Goal: Task Accomplishment & Management: Use online tool/utility

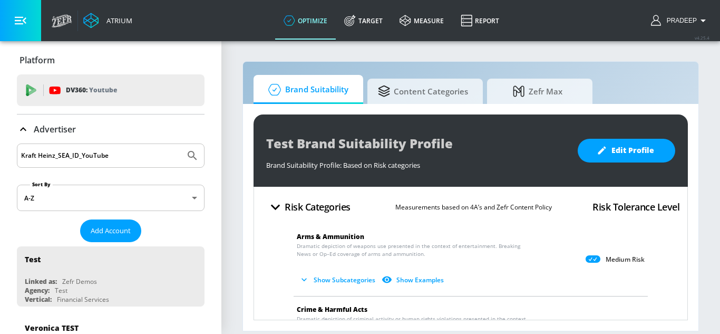
type input "Kraft Heinz_SEA_ID_YouTube"
click at [189, 157] on icon "Submit Search" at bounding box center [192, 155] width 13 height 13
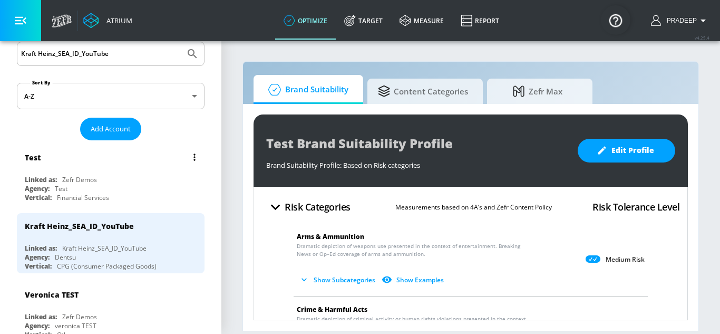
scroll to position [105, 0]
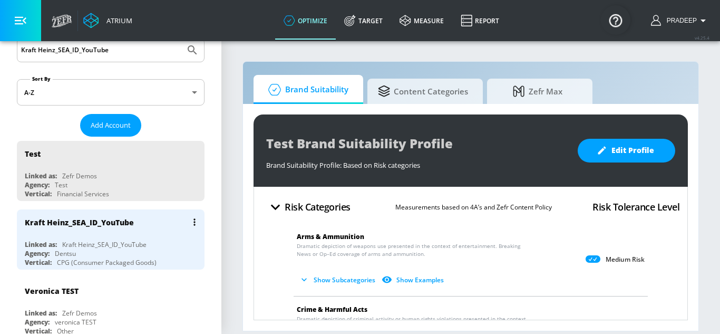
click at [89, 222] on div "Kraft Heinz_SEA_ID_YouTube" at bounding box center [79, 222] width 109 height 10
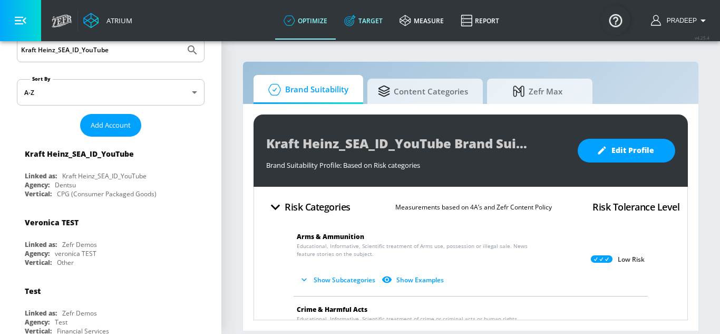
click at [361, 21] on link "Target" at bounding box center [363, 21] width 55 height 38
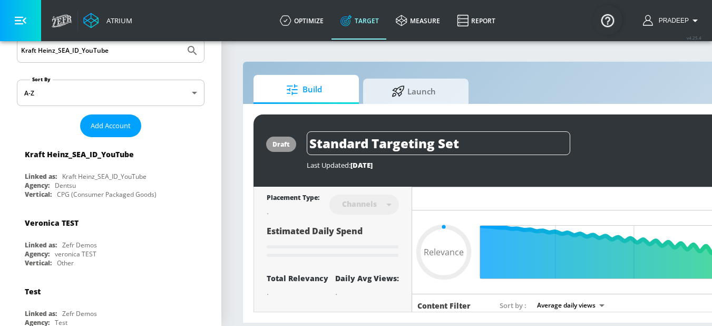
type input "0.6"
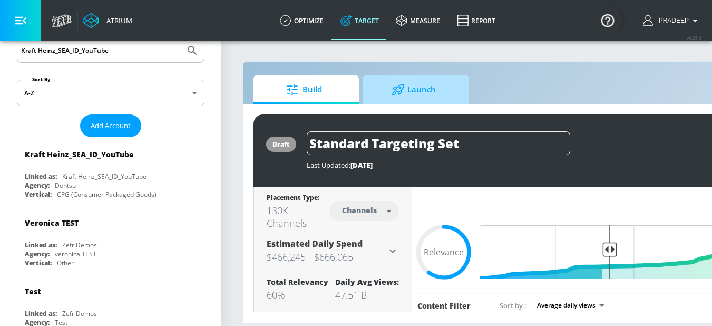
click at [412, 80] on span "Launch" at bounding box center [414, 89] width 80 height 25
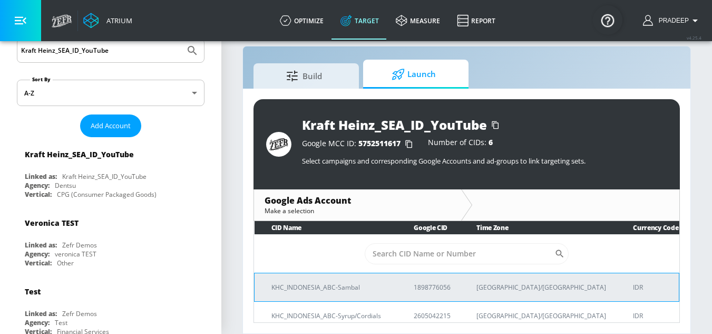
click at [321, 289] on p "KHC_INDONESIA_ABC-Sambal" at bounding box center [329, 286] width 117 height 11
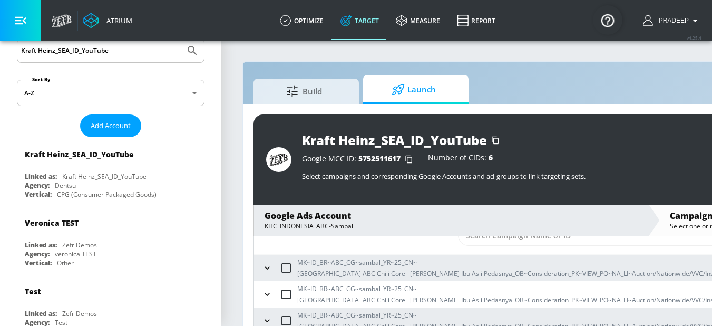
scroll to position [53, 0]
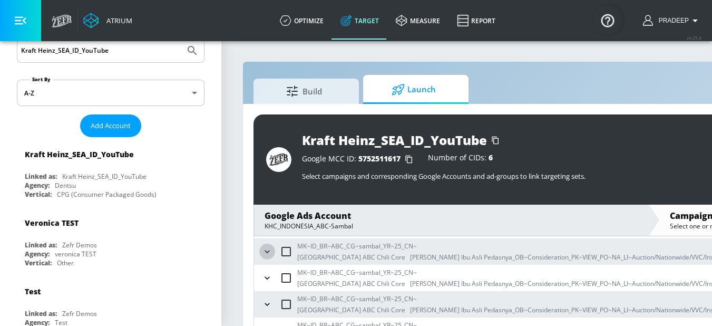
click at [268, 253] on icon "button" at bounding box center [267, 251] width 11 height 11
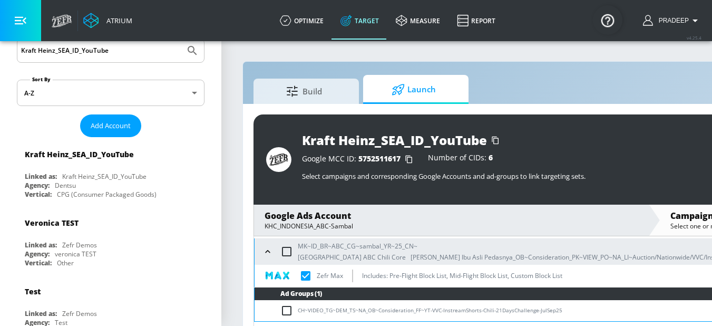
click at [328, 309] on td "CH~VIDEO_TG~DEM_TS~NA_OB~Consideration_FF~YT-VVC-InstreamShorts-Chili-21DaysCha…" at bounding box center [578, 310] width 647 height 21
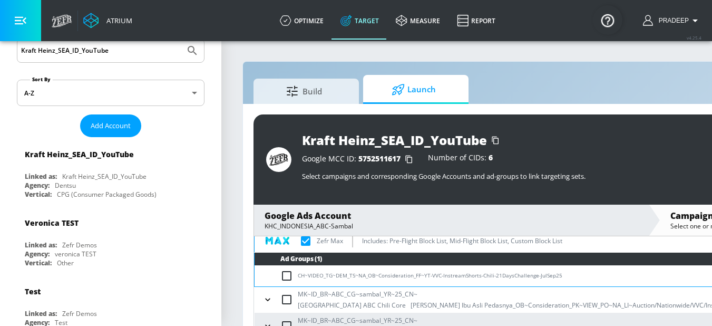
scroll to position [105, 0]
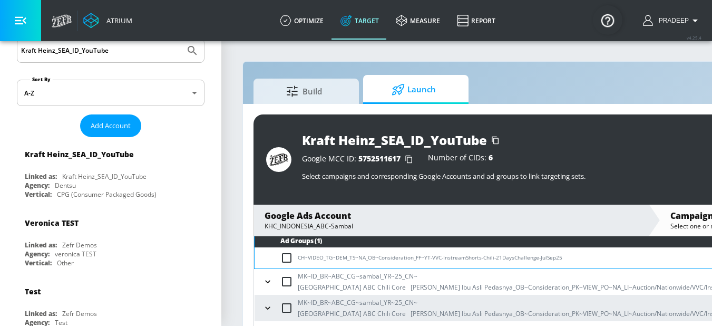
click at [270, 281] on icon "button" at bounding box center [267, 281] width 11 height 11
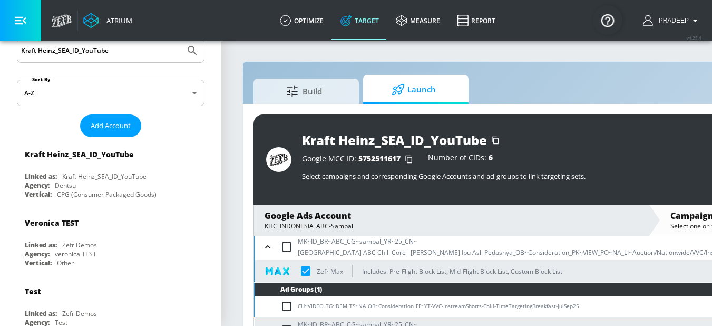
scroll to position [211, 0]
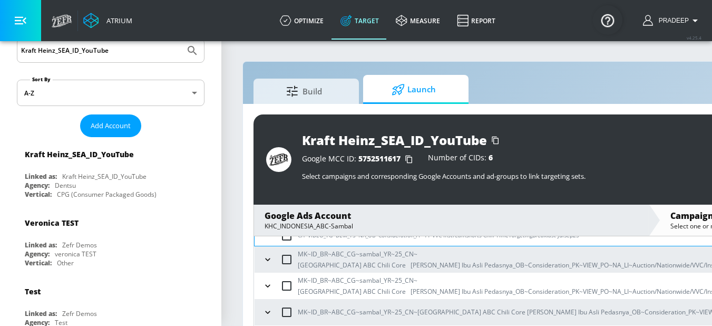
click at [271, 262] on icon "button" at bounding box center [267, 259] width 11 height 11
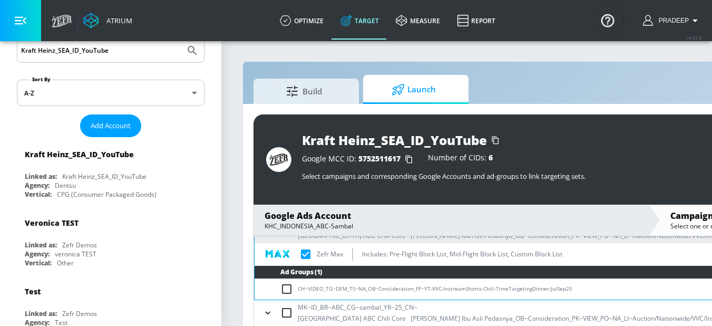
scroll to position [263, 0]
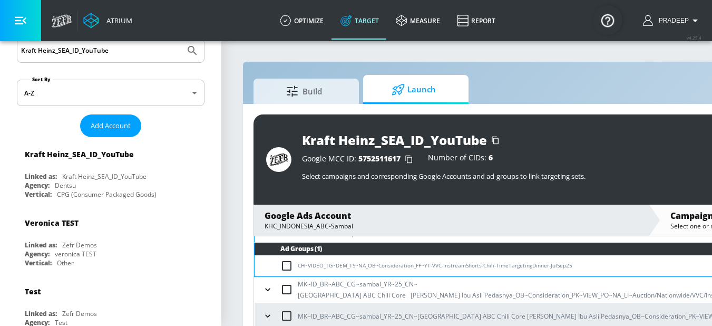
click at [267, 288] on icon "button" at bounding box center [267, 289] width 11 height 11
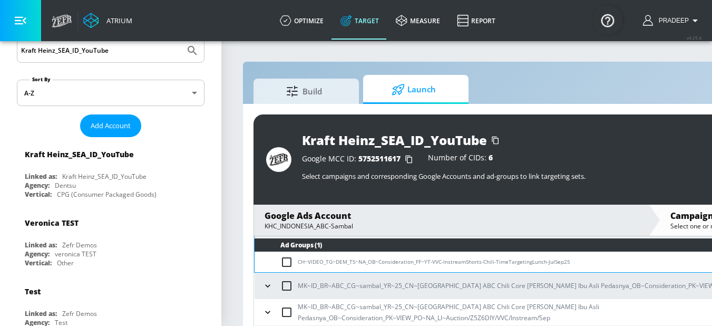
scroll to position [369, 0]
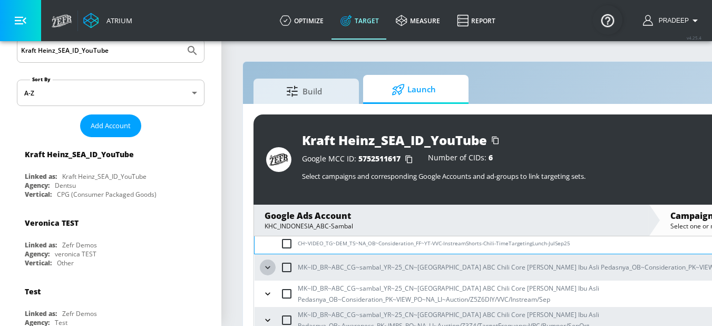
click at [267, 267] on icon "button" at bounding box center [267, 267] width 11 height 11
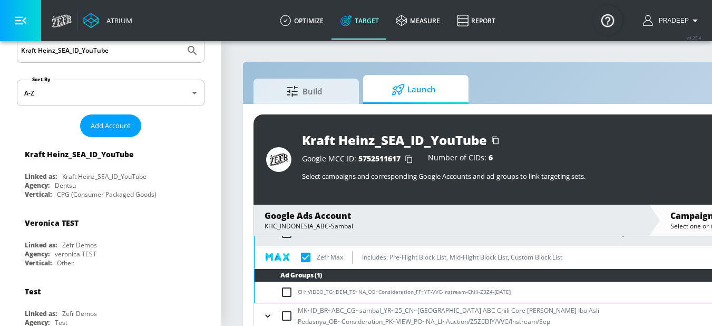
scroll to position [422, 0]
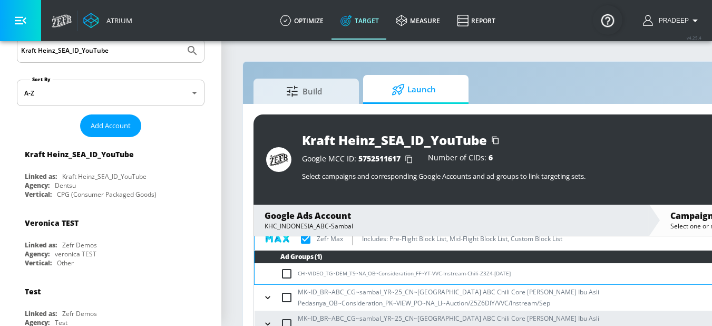
click at [270, 299] on icon "button" at bounding box center [267, 297] width 11 height 11
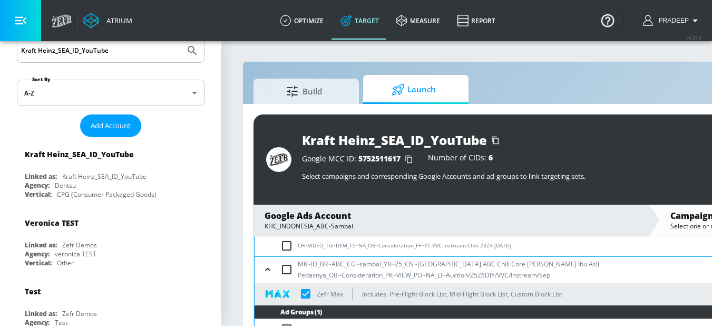
scroll to position [504, 0]
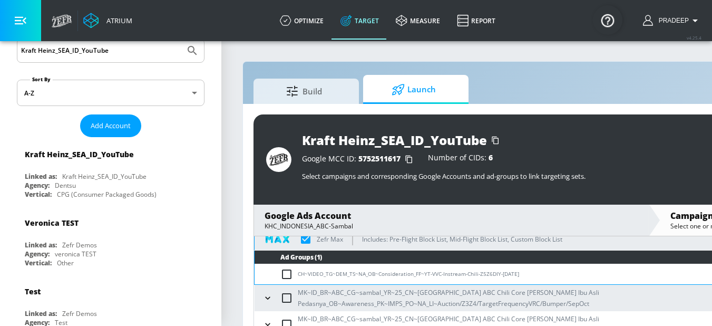
click at [267, 299] on icon "button" at bounding box center [267, 297] width 11 height 11
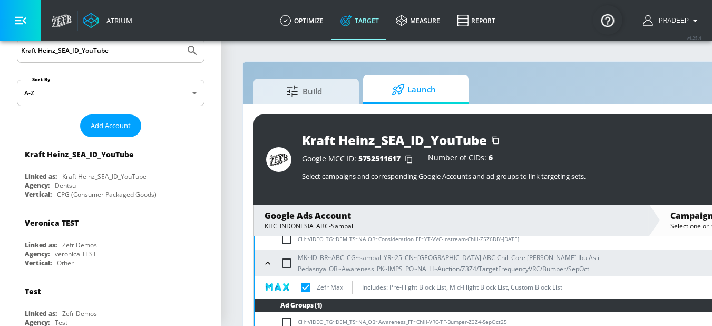
scroll to position [561, 0]
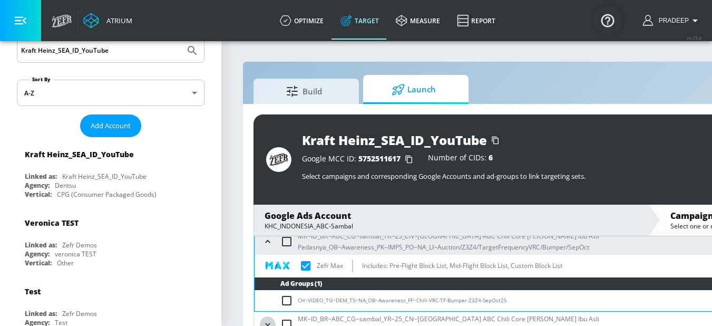
click at [271, 324] on icon "button" at bounding box center [267, 324] width 11 height 11
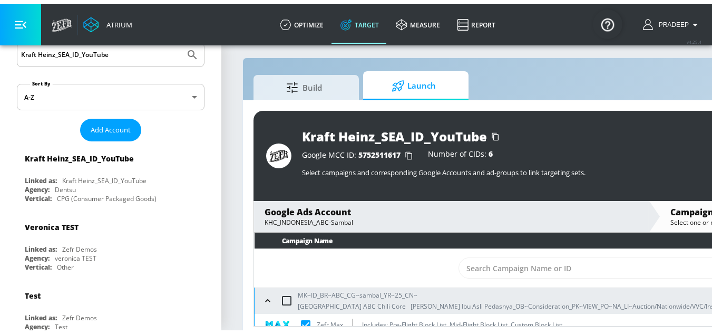
scroll to position [0, 0]
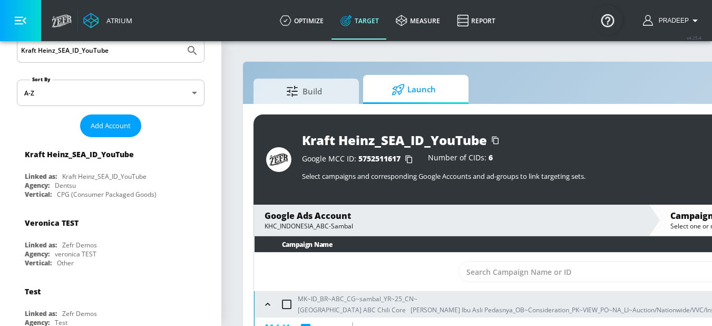
click at [413, 92] on span "Launch" at bounding box center [414, 89] width 80 height 25
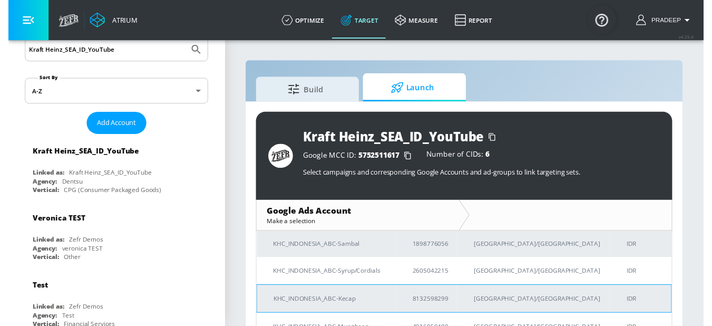
scroll to position [53, 0]
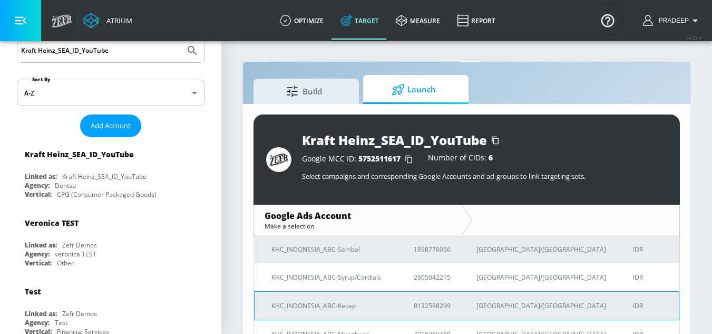
click at [335, 304] on p "KHC_INDONESIA_ABC-Kecap" at bounding box center [329, 305] width 117 height 11
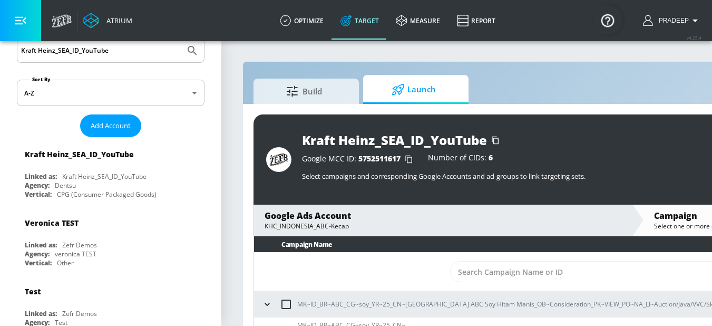
click at [286, 306] on input "checkbox" at bounding box center [286, 304] width 22 height 22
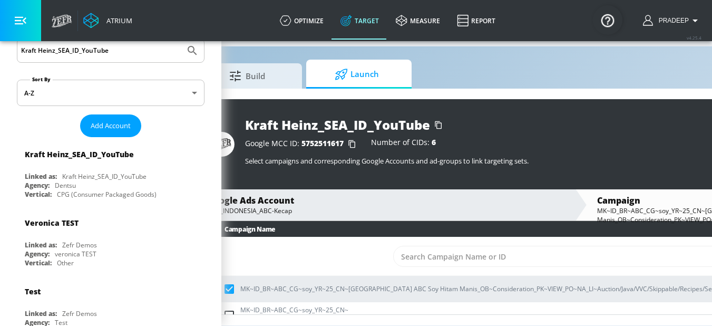
scroll to position [23, 0]
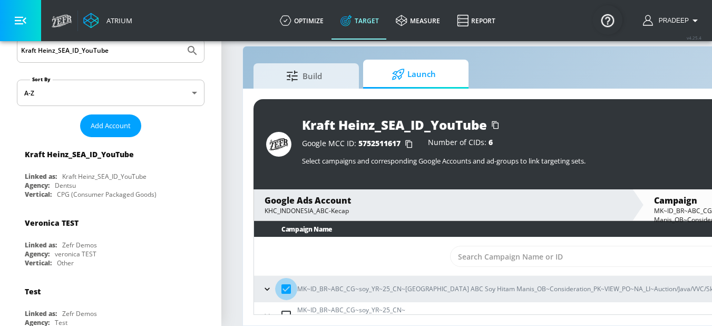
click at [290, 281] on input "checkbox" at bounding box center [286, 289] width 22 height 22
checkbox input "false"
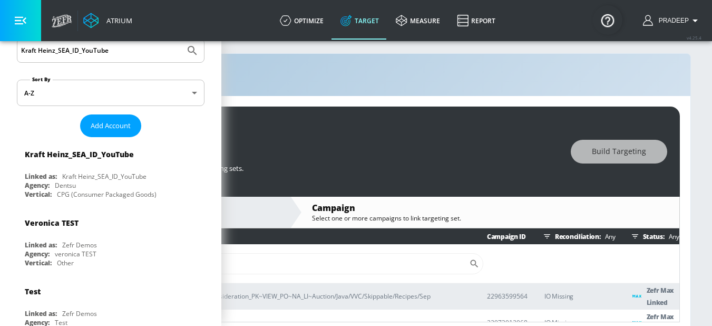
scroll to position [0, 404]
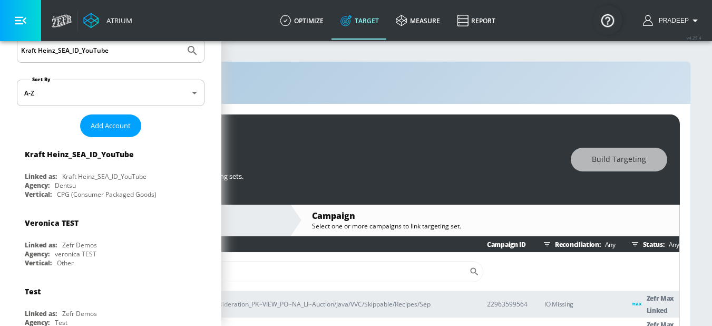
click at [186, 333] on html "Atrium optimize Target measure Report optimize Target measure Report v 4.25.4 P…" at bounding box center [14, 170] width 712 height 341
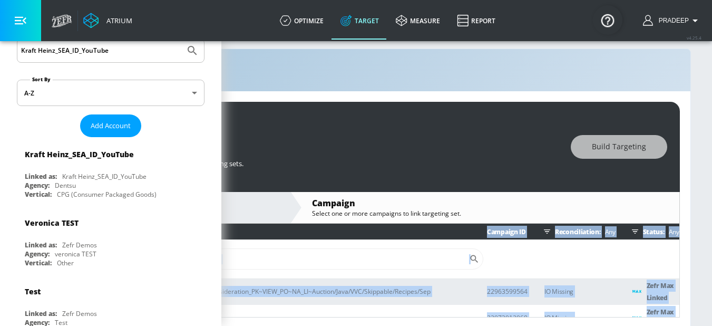
scroll to position [23, 404]
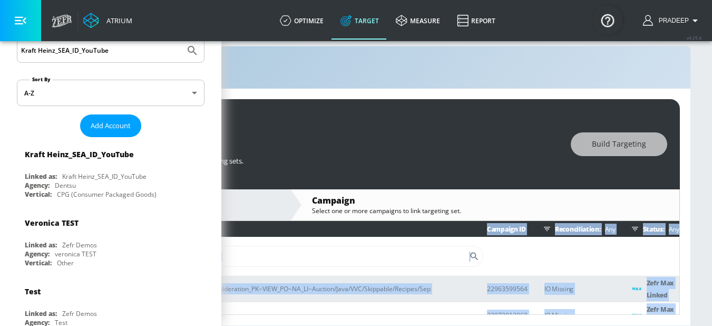
click at [495, 249] on td "​" at bounding box center [295, 256] width 767 height 38
click at [606, 259] on td "​" at bounding box center [295, 256] width 767 height 38
click at [585, 254] on td "​" at bounding box center [295, 256] width 767 height 38
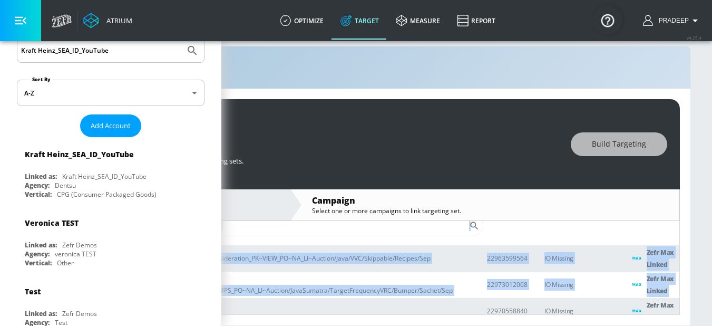
scroll to position [0, 0]
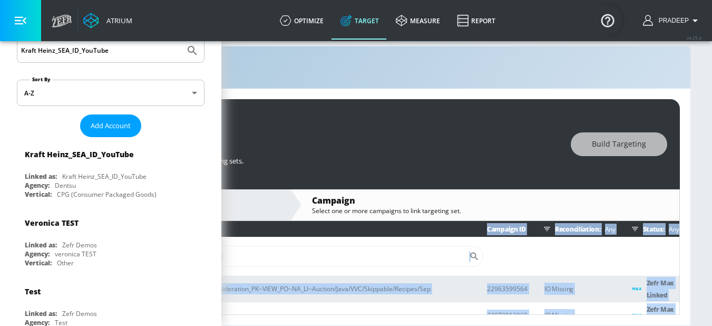
click at [593, 240] on td "​" at bounding box center [295, 256] width 767 height 38
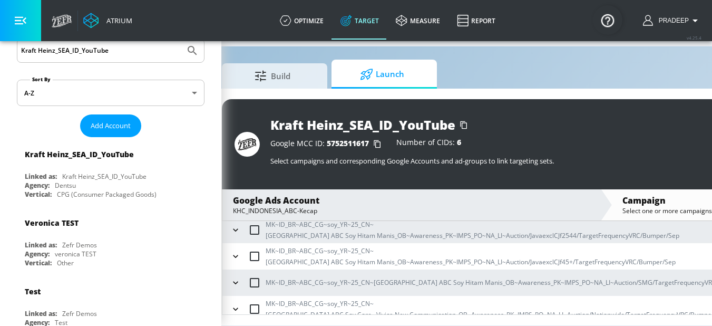
scroll to position [23, 0]
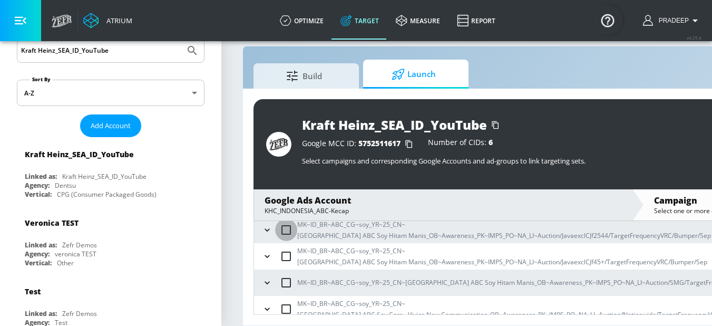
click at [285, 223] on input "checkbox" at bounding box center [286, 230] width 22 height 22
checkbox input "true"
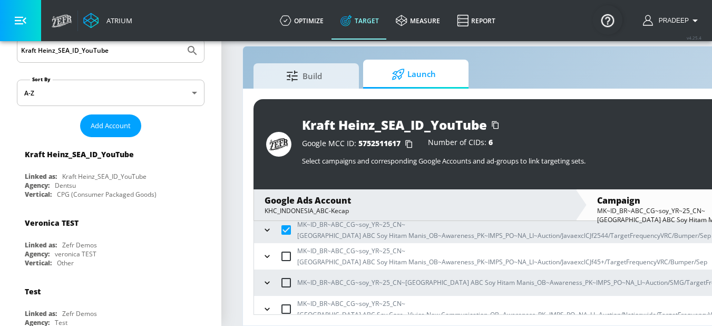
click at [285, 251] on input "checkbox" at bounding box center [286, 256] width 22 height 22
checkbox input "true"
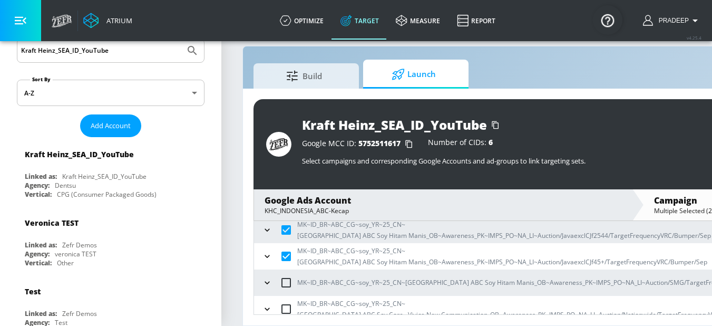
click at [286, 275] on input "checkbox" at bounding box center [286, 282] width 22 height 22
checkbox input "true"
click at [286, 304] on input "checkbox" at bounding box center [286, 309] width 22 height 22
checkbox input "true"
drag, startPoint x: 283, startPoint y: 220, endPoint x: 295, endPoint y: 246, distance: 28.1
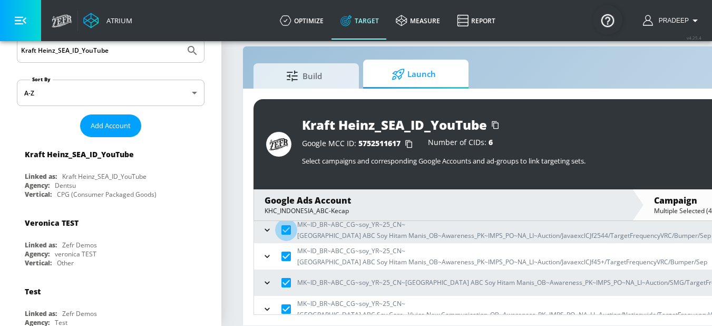
click at [283, 221] on input "checkbox" at bounding box center [286, 230] width 22 height 22
checkbox input "false"
click at [283, 247] on input "checkbox" at bounding box center [286, 256] width 22 height 22
checkbox input "false"
click at [287, 278] on input "checkbox" at bounding box center [286, 282] width 22 height 22
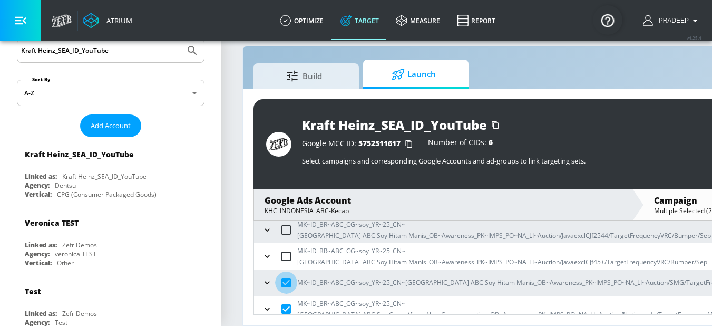
checkbox input "false"
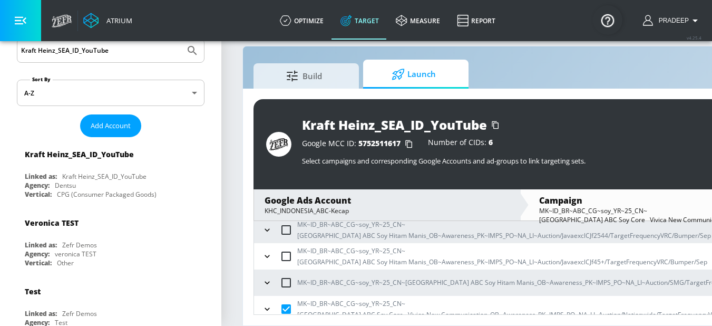
click at [289, 302] on input "checkbox" at bounding box center [286, 309] width 22 height 22
checkbox input "false"
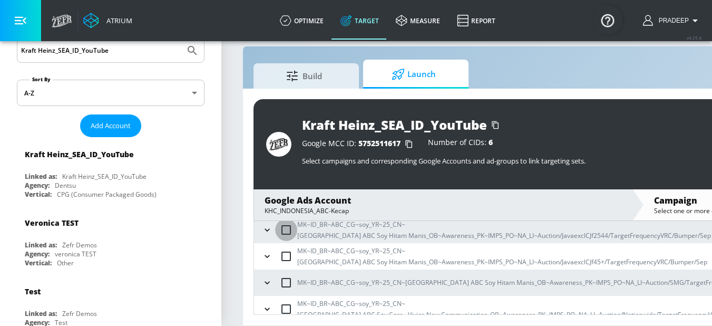
click at [289, 220] on input "checkbox" at bounding box center [286, 230] width 22 height 22
checkbox input "true"
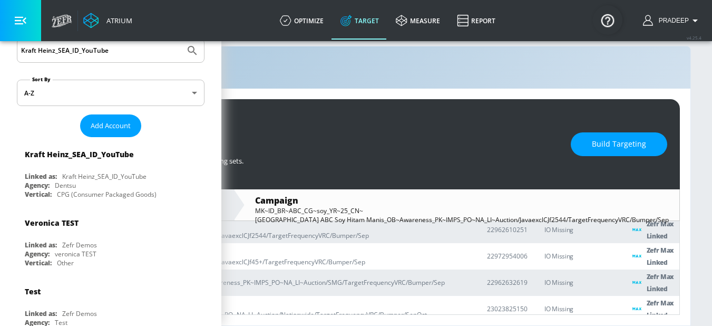
scroll to position [23, 404]
click at [654, 223] on p "Zefr Max Linked" at bounding box center [663, 230] width 33 height 24
click at [653, 223] on p "Zefr Max Linked" at bounding box center [663, 230] width 33 height 24
click at [634, 224] on div "Zefr Max Linked" at bounding box center [655, 230] width 47 height 24
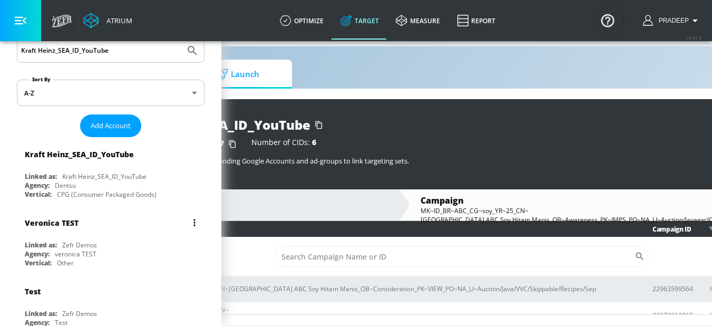
scroll to position [23, 171]
click at [368, 21] on link "Target" at bounding box center [359, 21] width 55 height 38
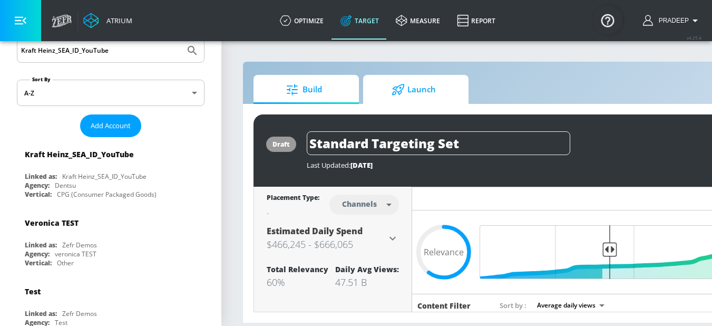
click at [420, 94] on span "Launch" at bounding box center [414, 89] width 80 height 25
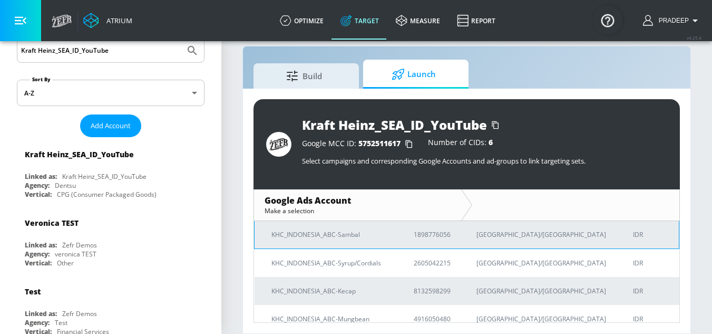
scroll to position [53, 0]
click at [348, 236] on p "KHC_INDONESIA_ABC-Sambal" at bounding box center [329, 233] width 117 height 11
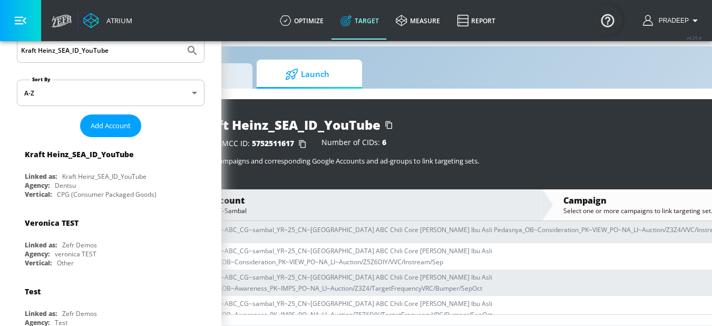
scroll to position [23, 67]
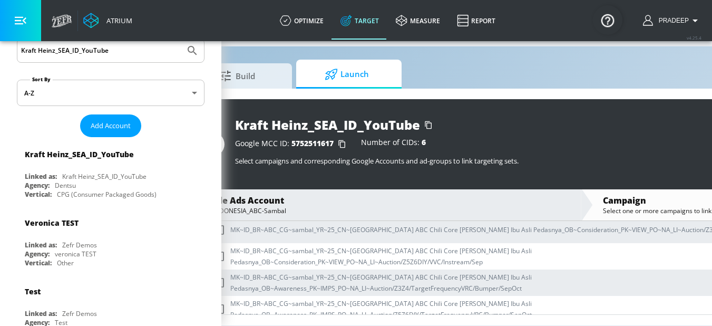
drag, startPoint x: 331, startPoint y: 60, endPoint x: 377, endPoint y: 97, distance: 59.6
click at [331, 62] on span "Launch" at bounding box center [347, 74] width 80 height 25
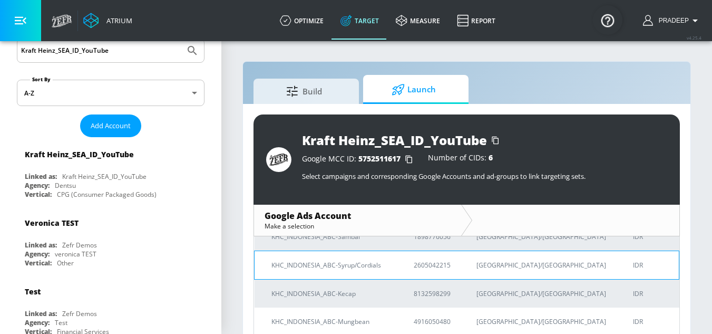
scroll to position [65, 0]
click at [358, 267] on p "KHC_INDONESIA_ABC-Syrup/Cordials" at bounding box center [329, 265] width 117 height 11
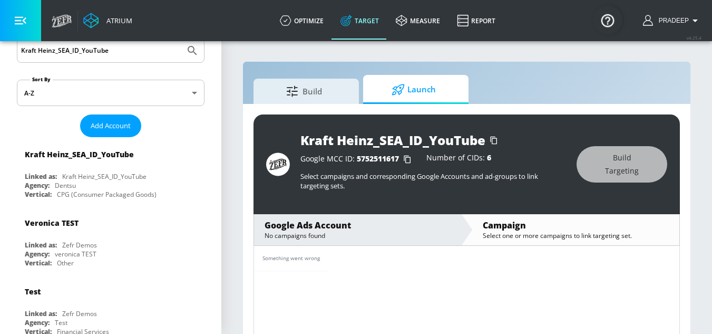
scroll to position [25, 0]
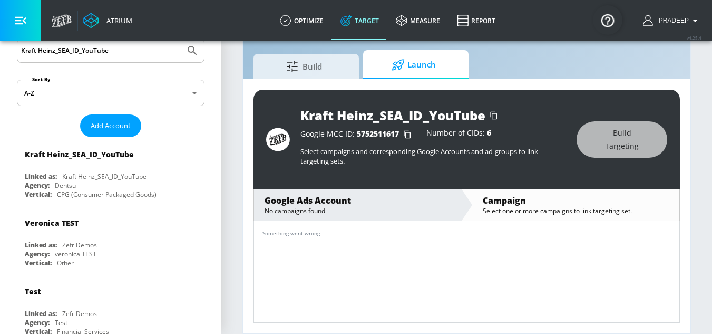
click at [541, 207] on div "Select one or more campaigns to link targeting set." at bounding box center [576, 210] width 186 height 9
click at [373, 208] on div "No campaigns found" at bounding box center [358, 210] width 186 height 9
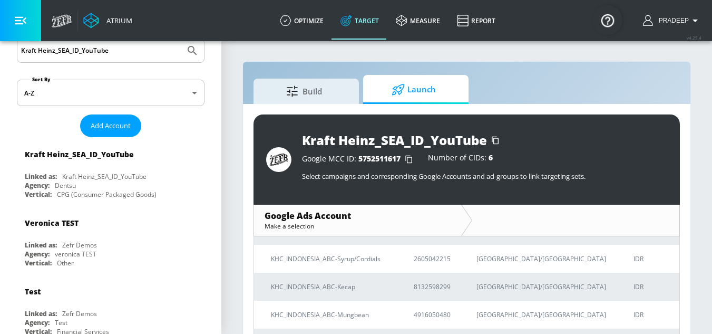
scroll to position [53, 0]
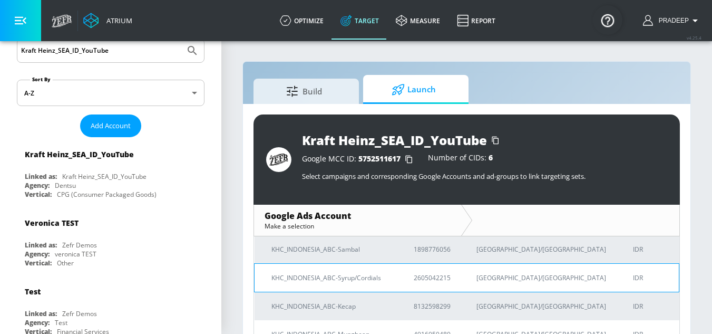
click at [375, 279] on p "KHC_INDONESIA_ABC-Syrup/Cordials" at bounding box center [329, 277] width 117 height 11
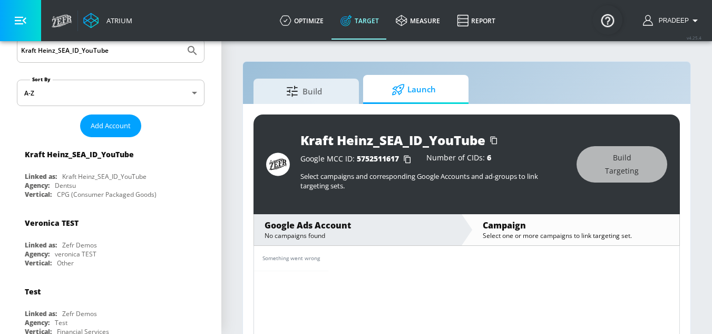
click at [373, 233] on div "No campaigns found" at bounding box center [358, 235] width 186 height 9
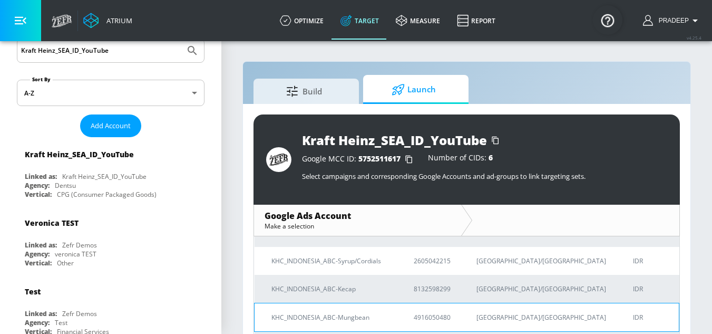
scroll to position [52, 0]
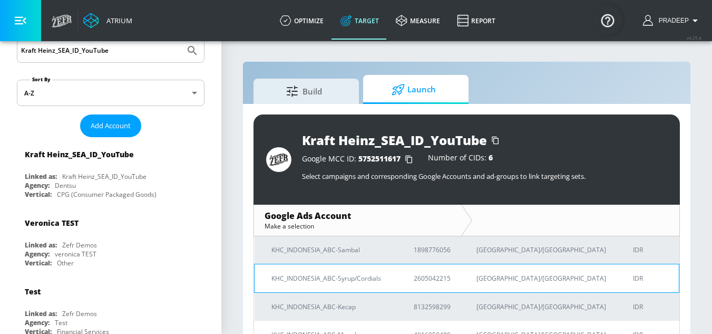
click at [370, 276] on p "KHC_INDONESIA_ABC-Syrup/Cordials" at bounding box center [329, 277] width 117 height 11
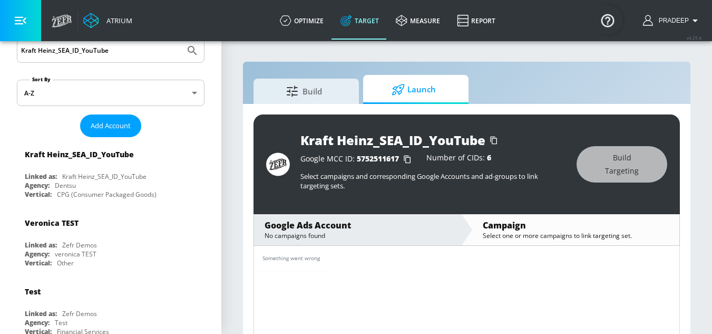
scroll to position [25, 0]
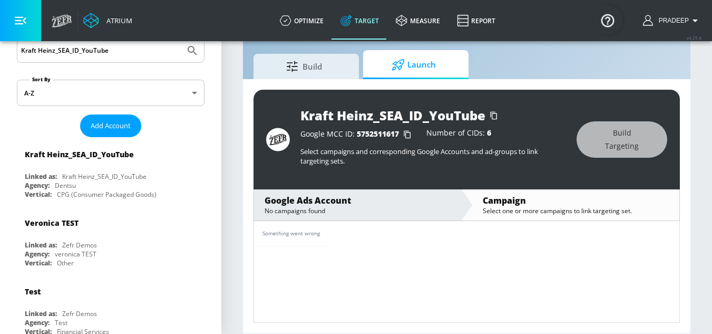
drag, startPoint x: 403, startPoint y: 57, endPoint x: 427, endPoint y: 83, distance: 35.4
click at [403, 57] on span "Launch" at bounding box center [414, 64] width 80 height 25
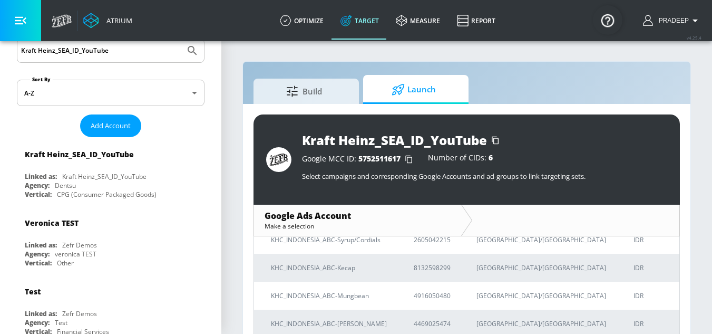
scroll to position [105, 0]
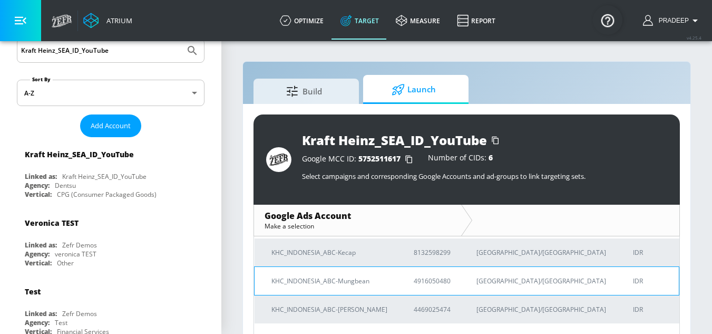
click at [353, 280] on p "KHC_INDONESIA_ABC-Mungbean" at bounding box center [329, 280] width 117 height 11
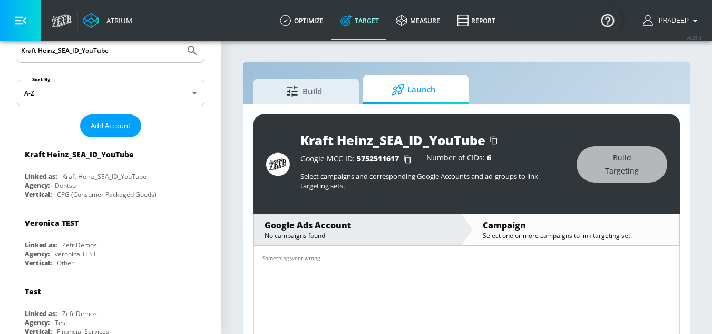
click at [404, 93] on icon at bounding box center [398, 90] width 13 height 12
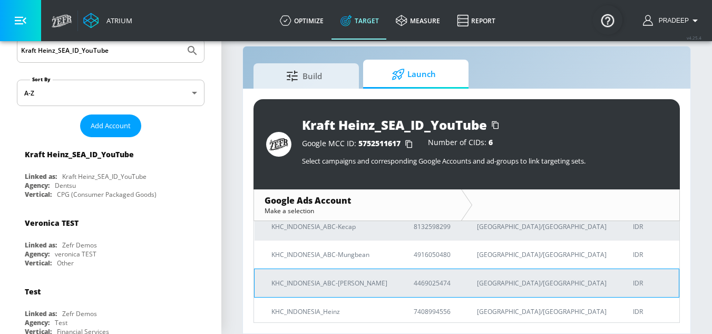
scroll to position [119, 0]
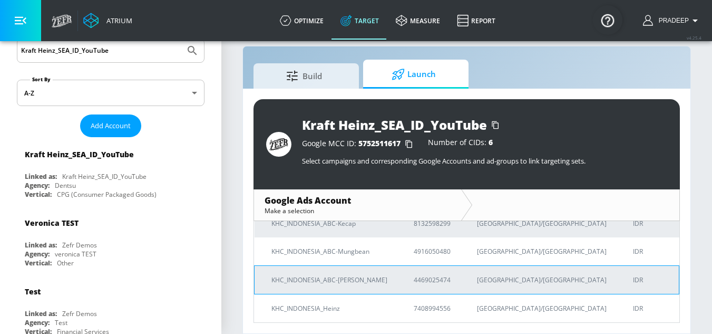
click at [338, 281] on p "KHC_INDONESIA_ABC-[PERSON_NAME]" at bounding box center [329, 279] width 117 height 11
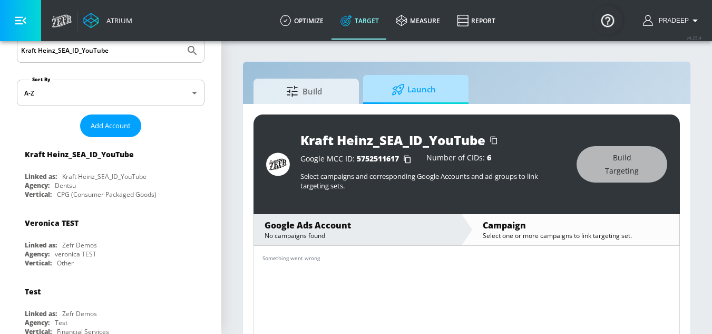
drag, startPoint x: 429, startPoint y: 86, endPoint x: 456, endPoint y: 138, distance: 58.0
click at [430, 86] on span "Launch" at bounding box center [414, 89] width 80 height 25
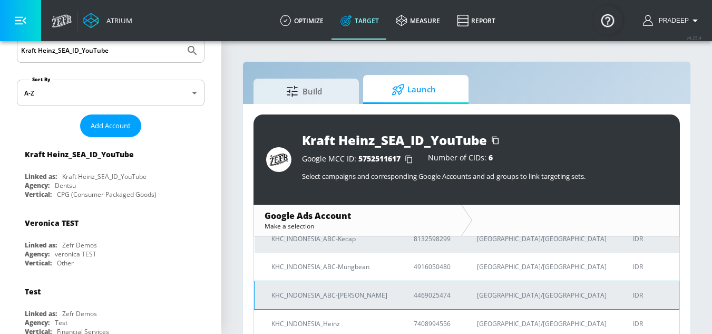
scroll to position [118, 0]
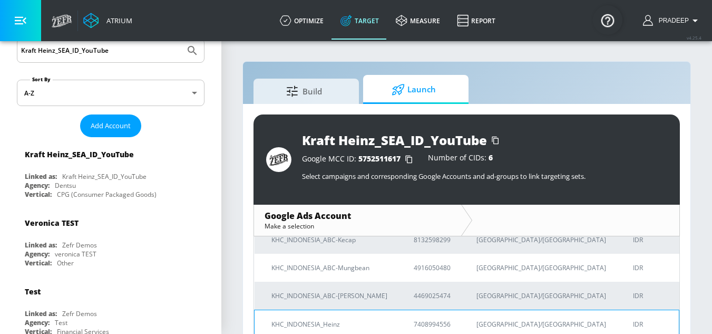
click at [326, 323] on p "KHC_INDONESIA_Heinz" at bounding box center [329, 323] width 117 height 11
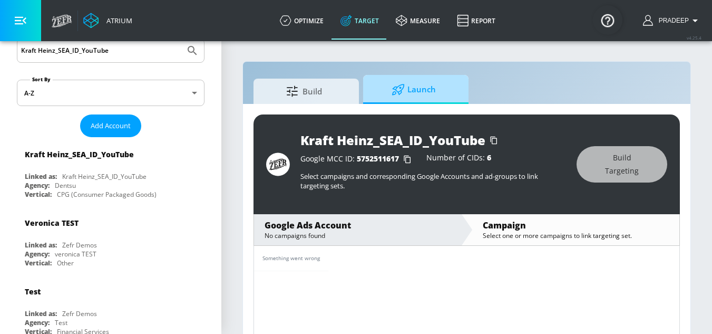
click at [429, 95] on span "Launch" at bounding box center [414, 89] width 80 height 25
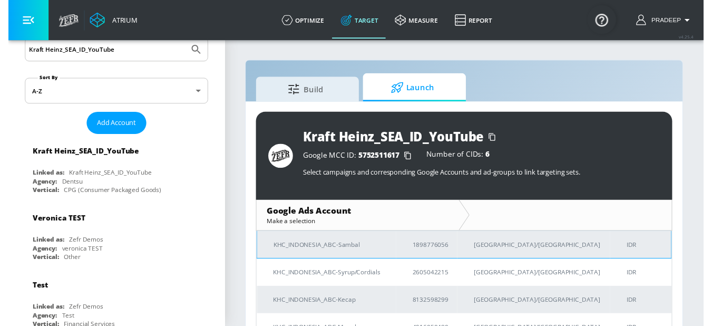
scroll to position [53, 0]
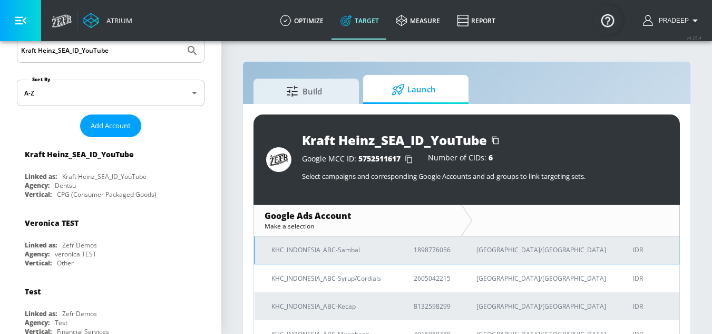
click at [342, 250] on p "KHC_INDONESIA_ABC-Sambal" at bounding box center [329, 249] width 117 height 11
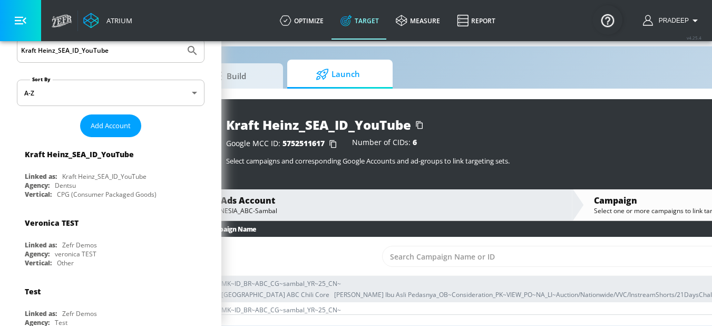
scroll to position [23, 71]
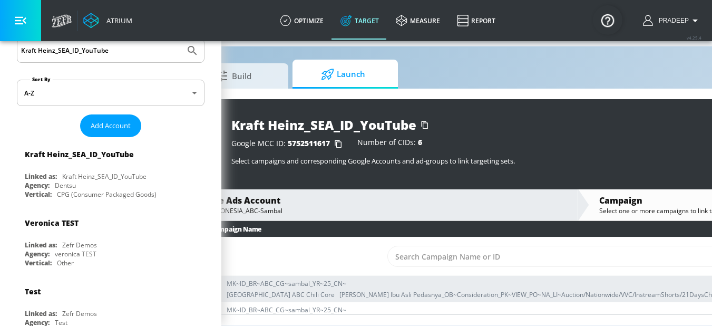
drag, startPoint x: 364, startPoint y: 66, endPoint x: 349, endPoint y: 177, distance: 111.6
click at [364, 66] on span "Launch" at bounding box center [343, 74] width 80 height 25
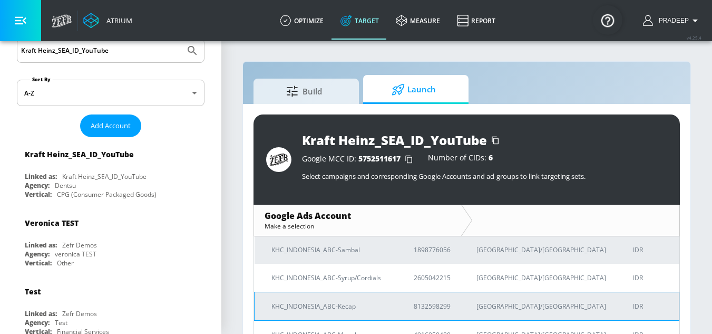
scroll to position [105, 0]
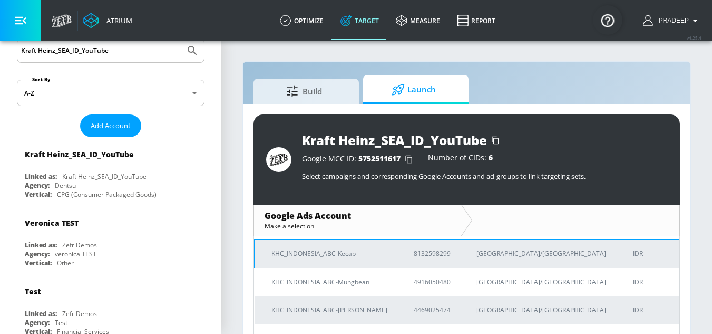
click at [334, 255] on p "KHC_INDONESIA_ABC-Kecap" at bounding box center [329, 253] width 117 height 11
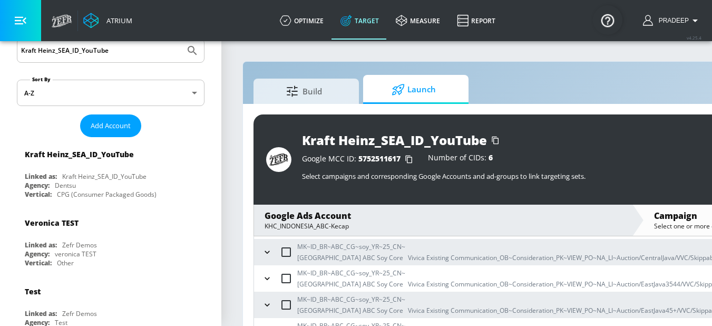
click at [430, 89] on span "Launch" at bounding box center [414, 89] width 80 height 25
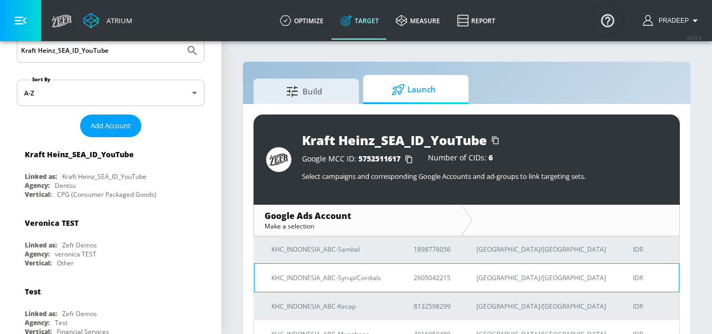
scroll to position [52, 0]
click at [359, 279] on p "KHC_INDONESIA_ABC-Syrup/Cordials" at bounding box center [329, 277] width 117 height 11
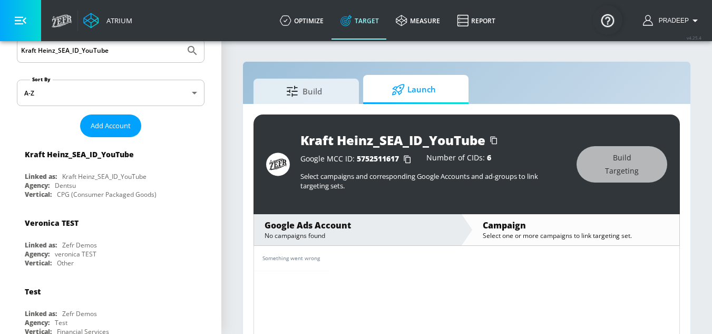
drag, startPoint x: 417, startPoint y: 86, endPoint x: 435, endPoint y: 112, distance: 30.7
click at [419, 86] on span "Launch" at bounding box center [414, 89] width 80 height 25
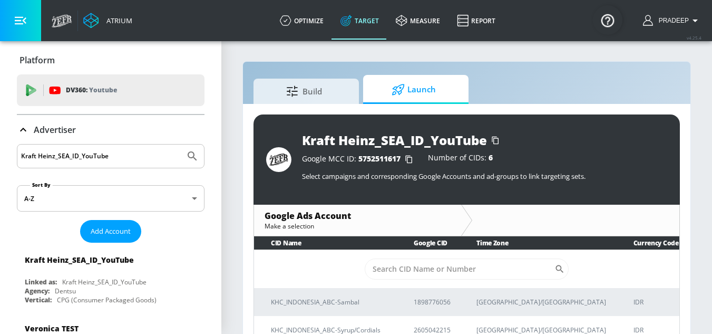
scroll to position [53, 0]
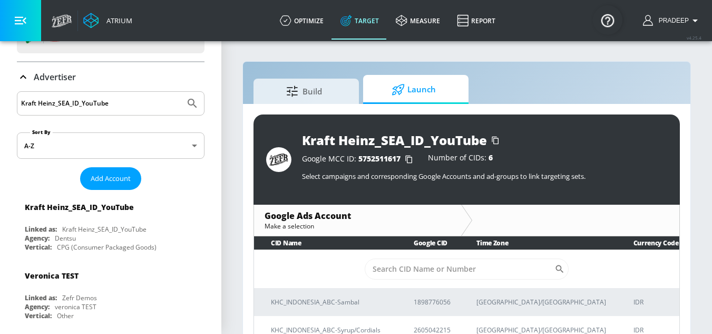
click at [189, 105] on icon "Submit Search" at bounding box center [192, 103] width 13 height 13
click at [122, 106] on input "Kraft Heinz_SEA_ID_YouTube" at bounding box center [101, 103] width 160 height 14
paste input "Coca-Cola Pakistan (YouTube) - GoogleAds"
type input "Coca-Cola Pakistan (YouTube) - GoogleAds"
click at [188, 105] on icon "Submit Search" at bounding box center [192, 103] width 9 height 9
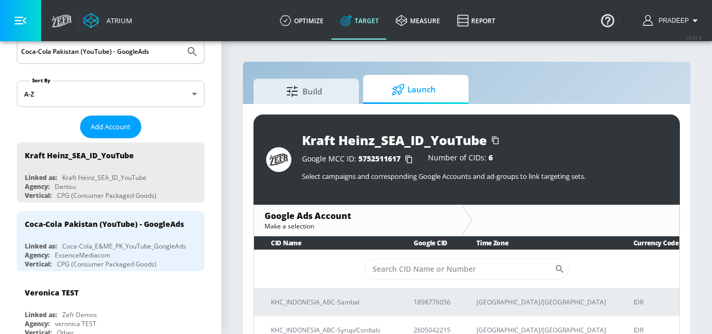
scroll to position [105, 0]
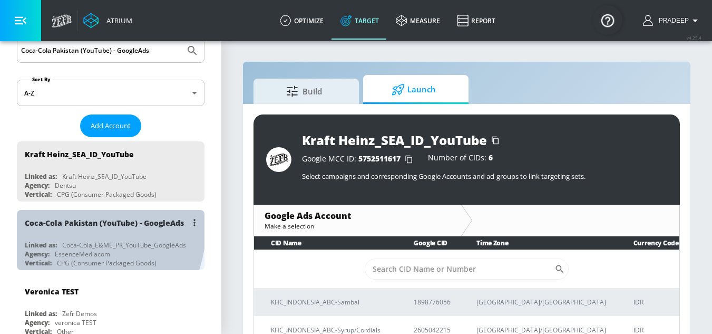
click at [51, 222] on div "Coca-Cola Pakistan (YouTube) - GoogleAds" at bounding box center [104, 223] width 159 height 10
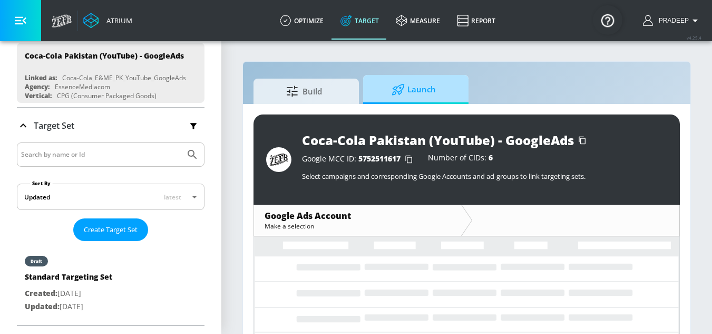
click at [427, 92] on span "Launch" at bounding box center [414, 89] width 80 height 25
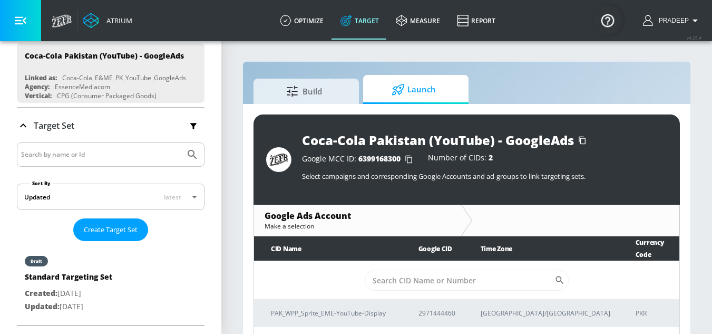
click at [426, 92] on span "Launch" at bounding box center [414, 89] width 80 height 25
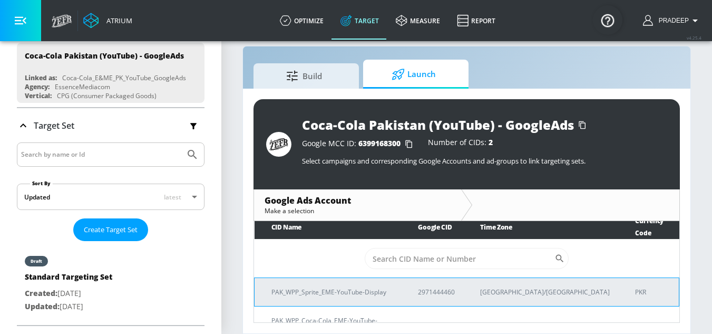
scroll to position [7, 0]
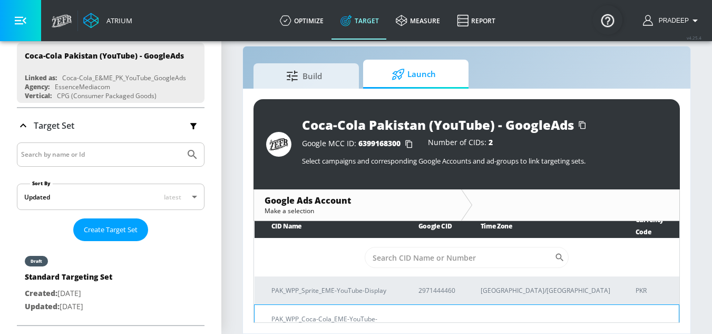
click at [366, 313] on p "PAK_WPP_Coca-Cola_EME-YouTube-Display" at bounding box center [332, 324] width 122 height 22
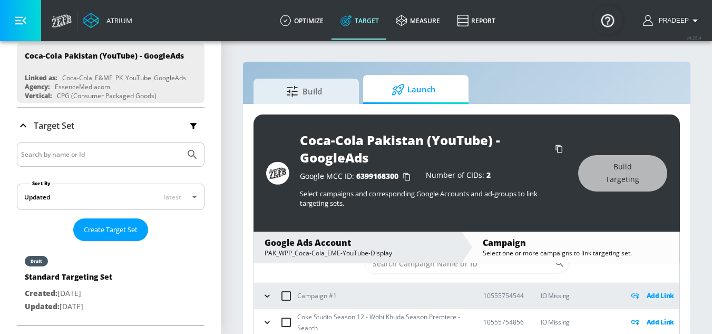
scroll to position [53, 0]
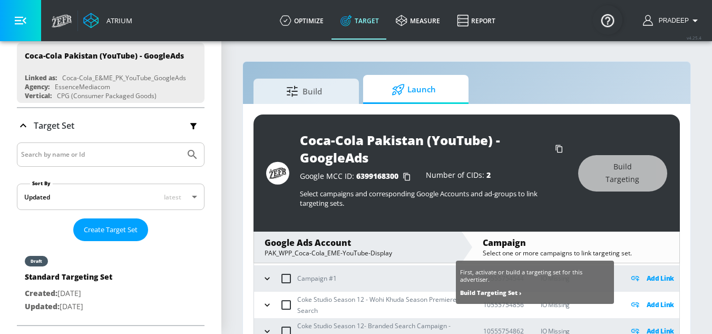
click at [651, 280] on p "Add Link" at bounding box center [661, 278] width 28 height 12
click at [647, 277] on p "Add Link" at bounding box center [661, 278] width 28 height 12
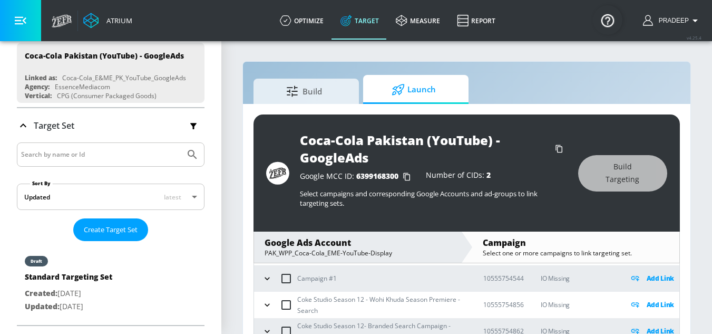
click at [265, 275] on icon "button" at bounding box center [267, 278] width 11 height 11
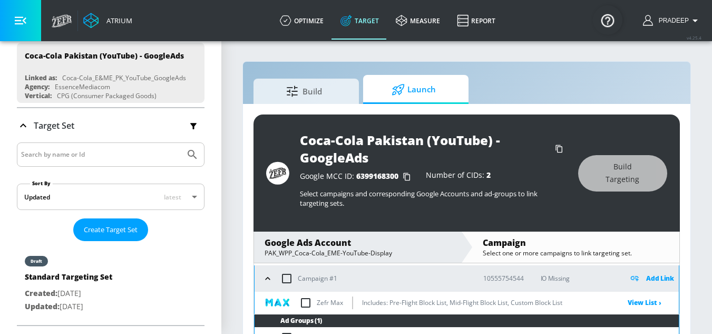
click at [308, 303] on input "checkbox" at bounding box center [306, 302] width 22 height 22
checkbox input "true"
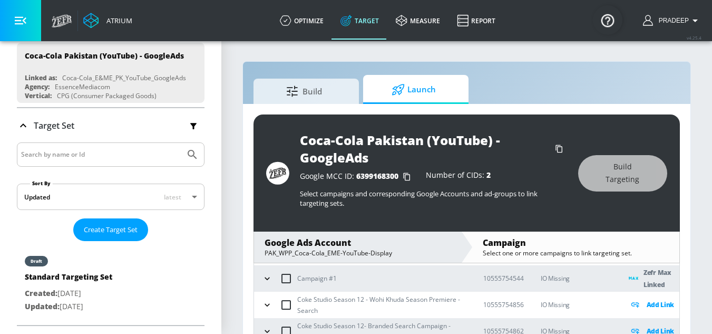
click at [265, 305] on icon "button" at bounding box center [267, 304] width 11 height 11
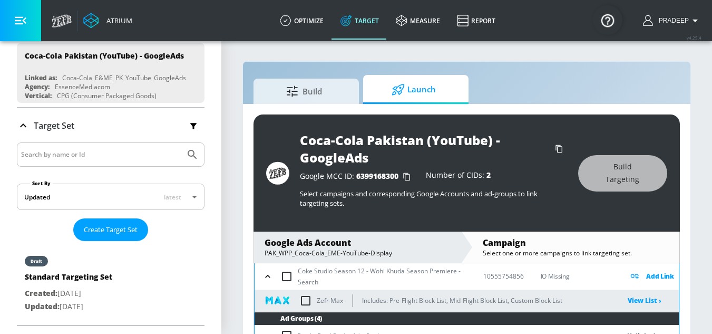
scroll to position [105, 0]
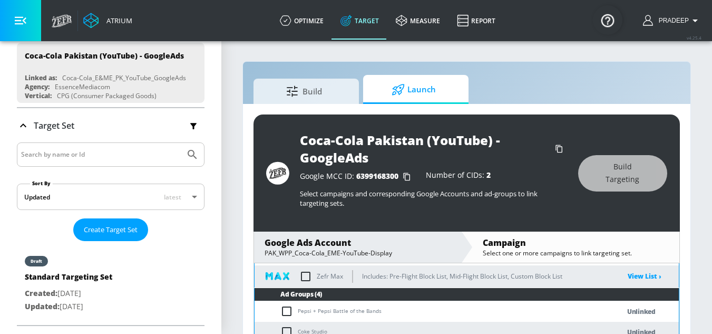
click at [310, 272] on input "checkbox" at bounding box center [306, 276] width 22 height 22
checkbox input "true"
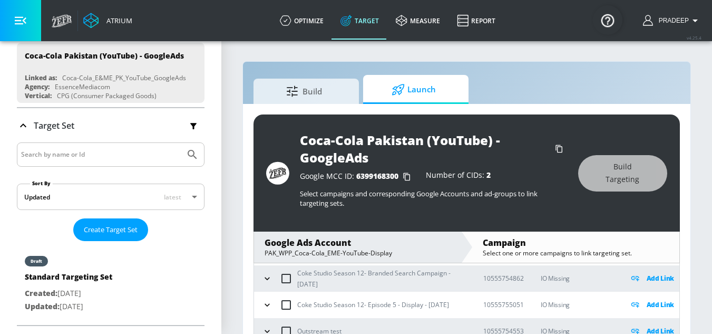
scroll to position [53, 0]
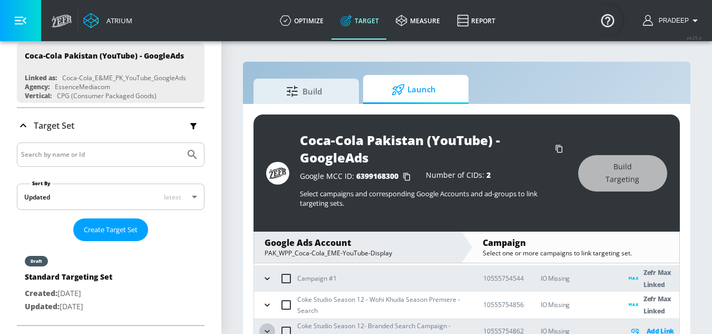
click at [272, 328] on button "button" at bounding box center [267, 331] width 16 height 16
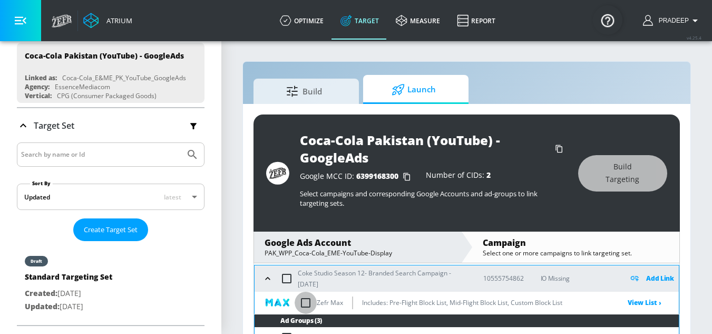
click at [303, 302] on input "checkbox" at bounding box center [306, 302] width 22 height 22
checkbox input "true"
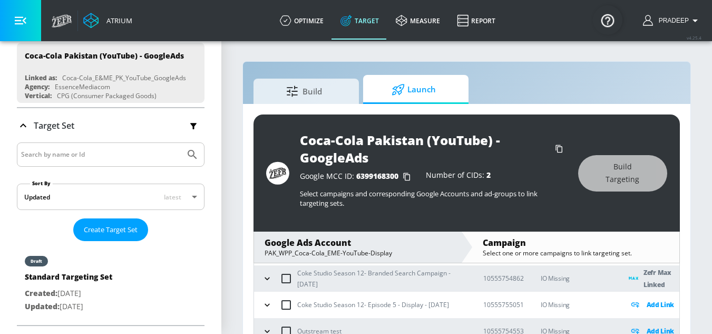
click at [270, 308] on icon "button" at bounding box center [267, 304] width 11 height 11
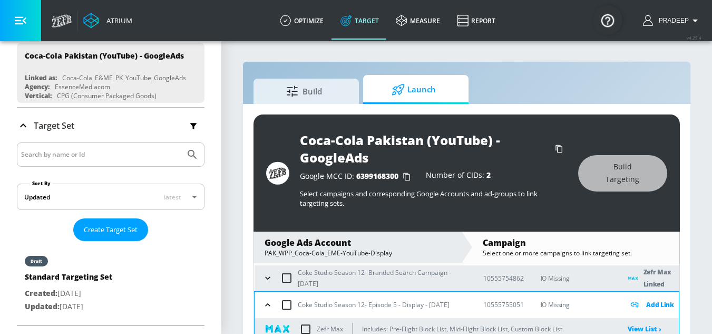
click at [310, 329] on input "checkbox" at bounding box center [306, 329] width 22 height 22
checkbox input "true"
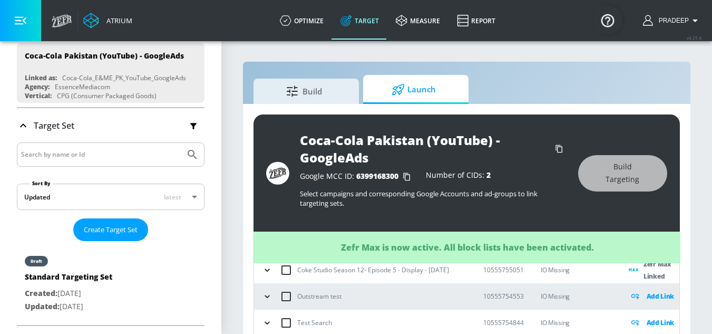
scroll to position [158, 0]
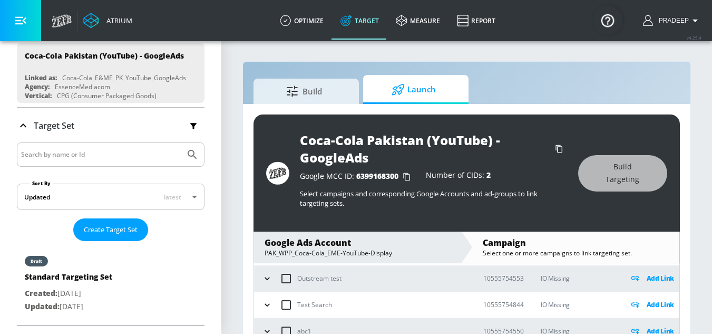
click at [268, 280] on icon "button" at bounding box center [267, 278] width 11 height 11
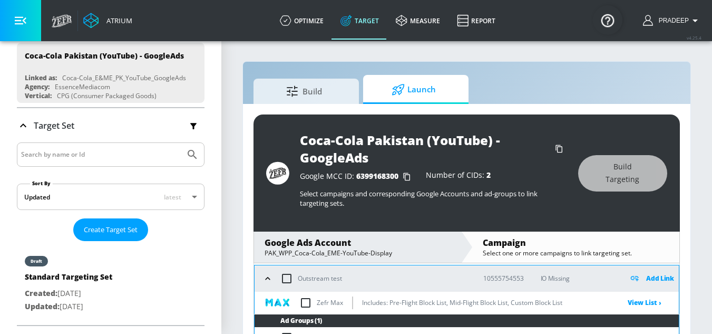
click at [306, 301] on input "checkbox" at bounding box center [306, 302] width 22 height 22
checkbox input "true"
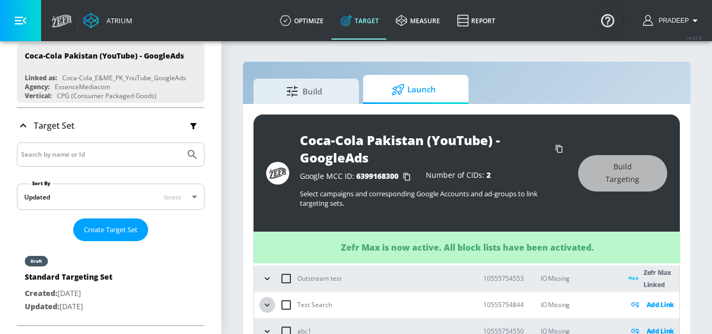
click at [269, 309] on icon "button" at bounding box center [267, 304] width 11 height 11
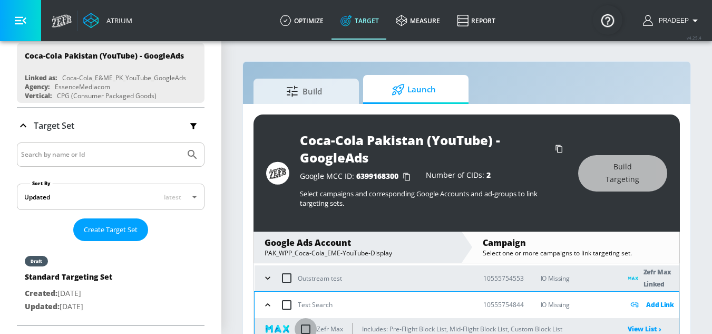
click at [307, 330] on input "checkbox" at bounding box center [306, 329] width 22 height 22
checkbox input "true"
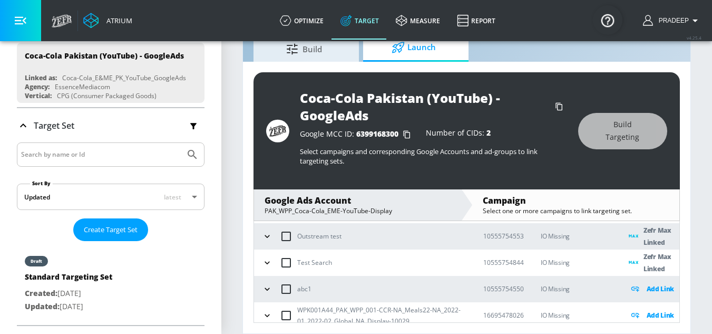
scroll to position [211, 0]
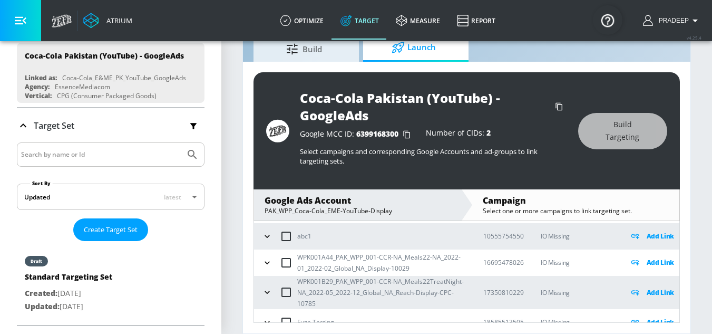
click at [266, 238] on icon "button" at bounding box center [267, 236] width 11 height 11
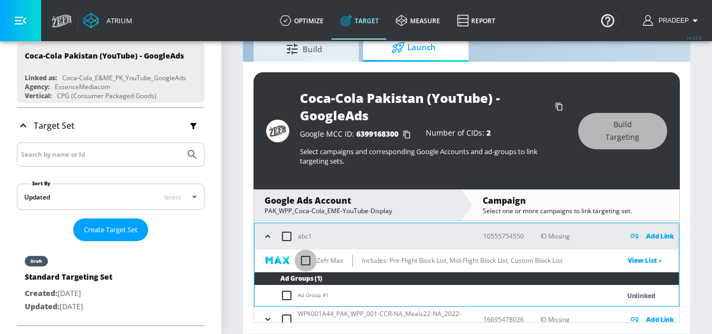
drag, startPoint x: 308, startPoint y: 256, endPoint x: 313, endPoint y: 262, distance: 8.2
click at [308, 257] on input "checkbox" at bounding box center [306, 260] width 22 height 22
checkbox input "true"
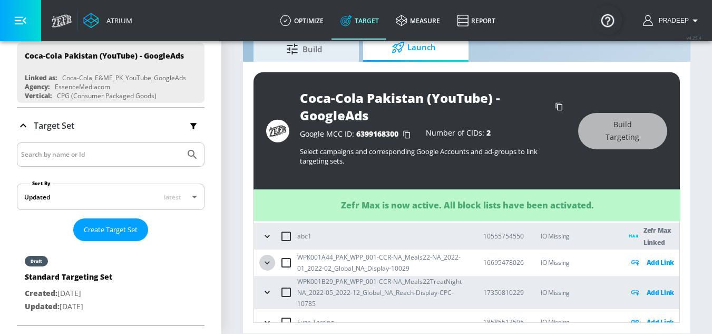
click at [270, 265] on icon "button" at bounding box center [267, 262] width 11 height 11
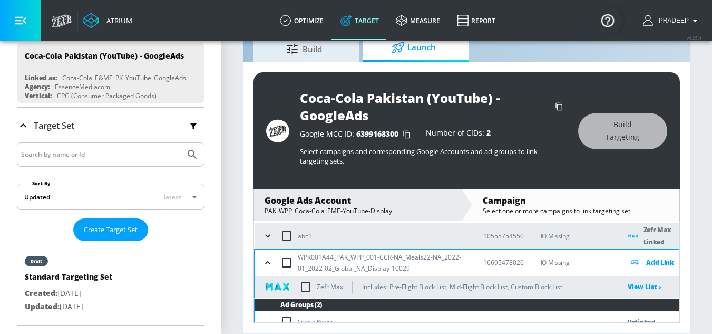
click at [305, 287] on input "checkbox" at bounding box center [306, 287] width 22 height 22
checkbox input "true"
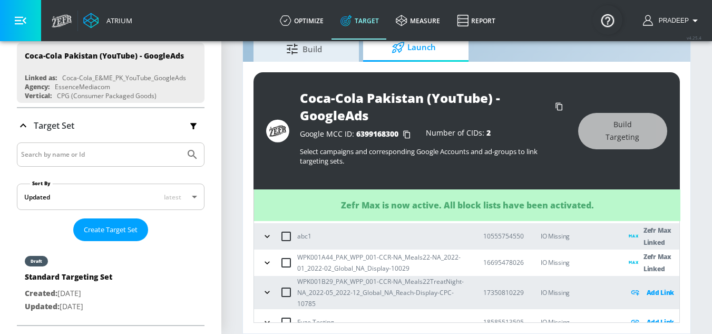
click at [269, 293] on icon "button" at bounding box center [267, 292] width 11 height 11
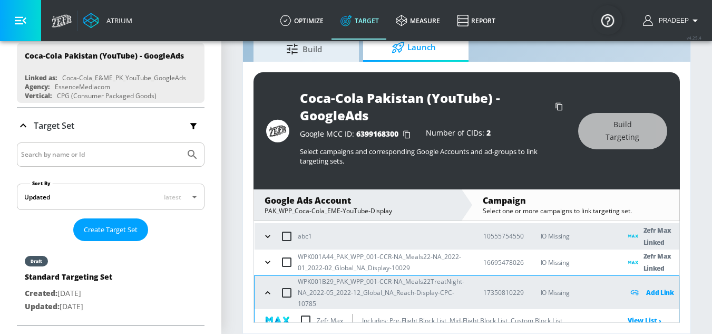
scroll to position [263, 0]
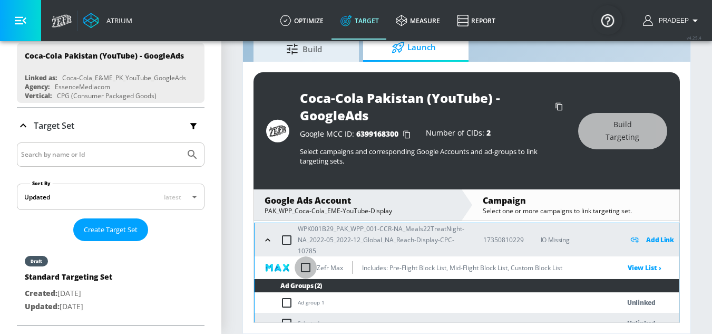
click at [307, 271] on input "checkbox" at bounding box center [306, 267] width 22 height 22
checkbox input "true"
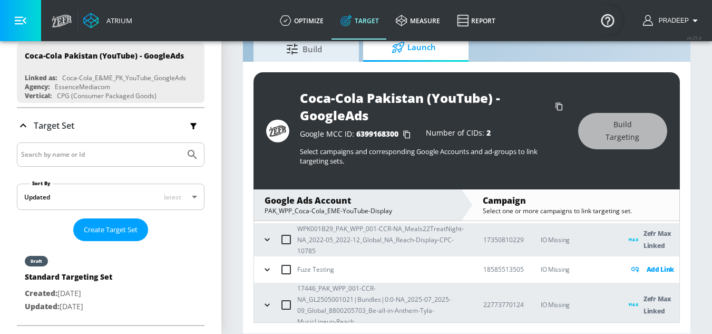
click at [271, 272] on icon "button" at bounding box center [267, 269] width 11 height 11
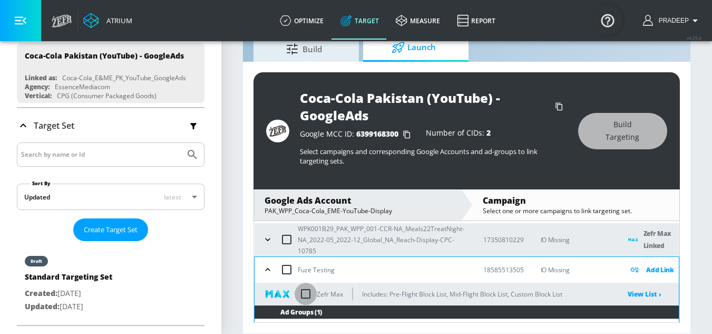
click at [305, 292] on input "checkbox" at bounding box center [306, 293] width 22 height 22
checkbox input "true"
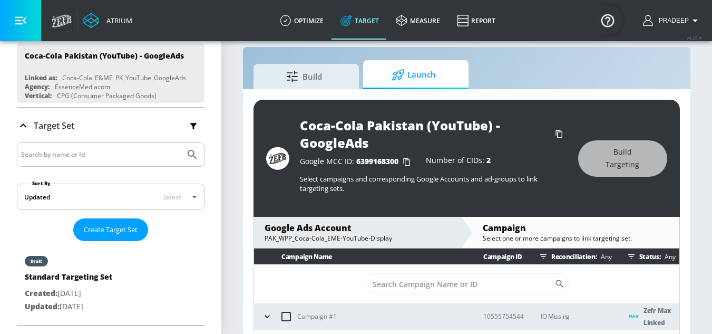
scroll to position [0, 0]
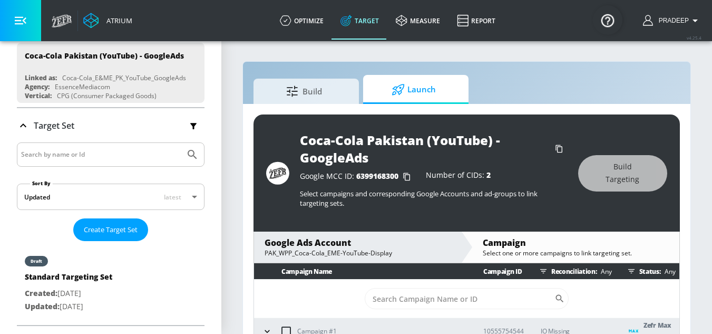
drag, startPoint x: 413, startPoint y: 91, endPoint x: 427, endPoint y: 113, distance: 25.9
click at [413, 91] on span "Launch" at bounding box center [414, 89] width 80 height 25
